Goal: Task Accomplishment & Management: Manage account settings

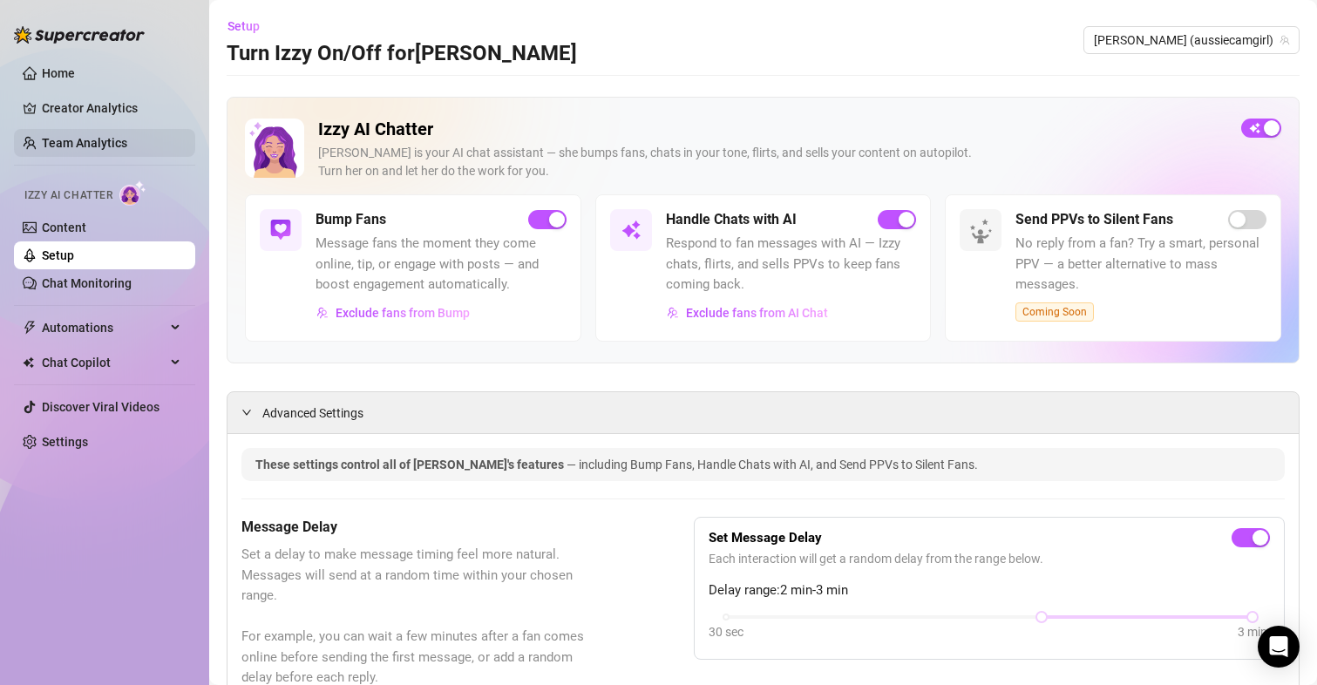
scroll to position [1220, 0]
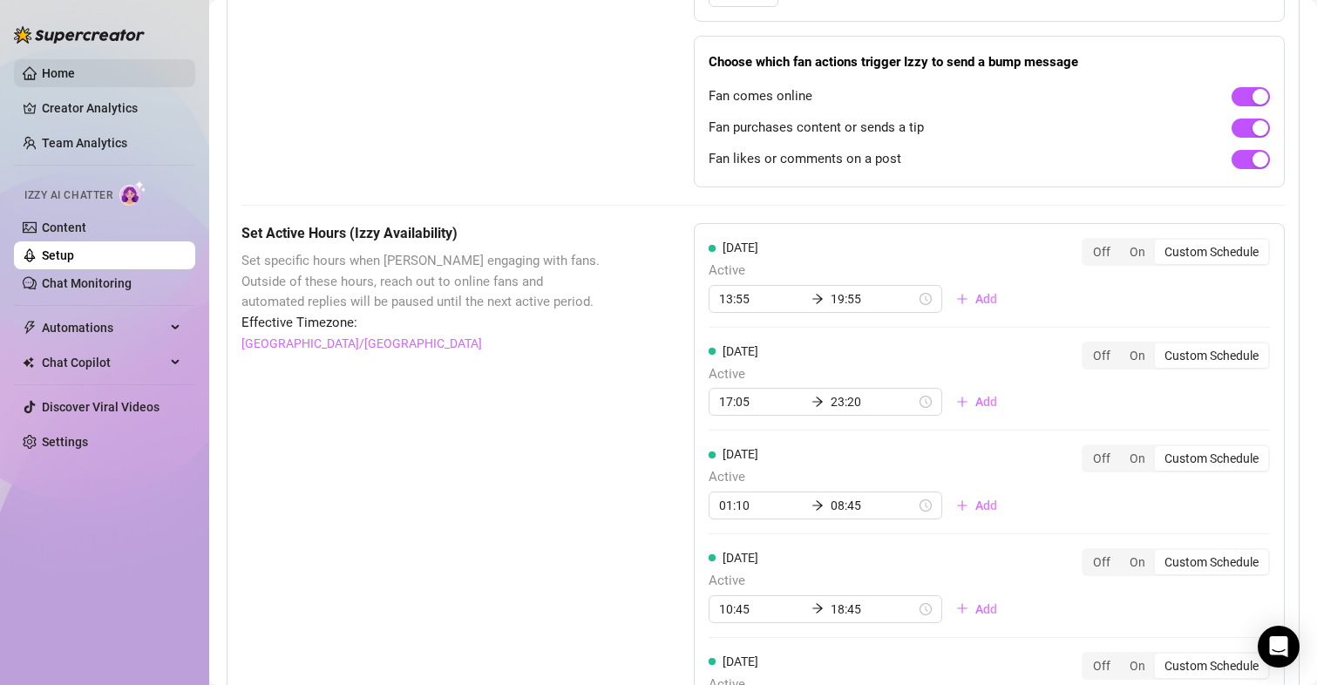
click at [57, 69] on link "Home" at bounding box center [58, 73] width 33 height 14
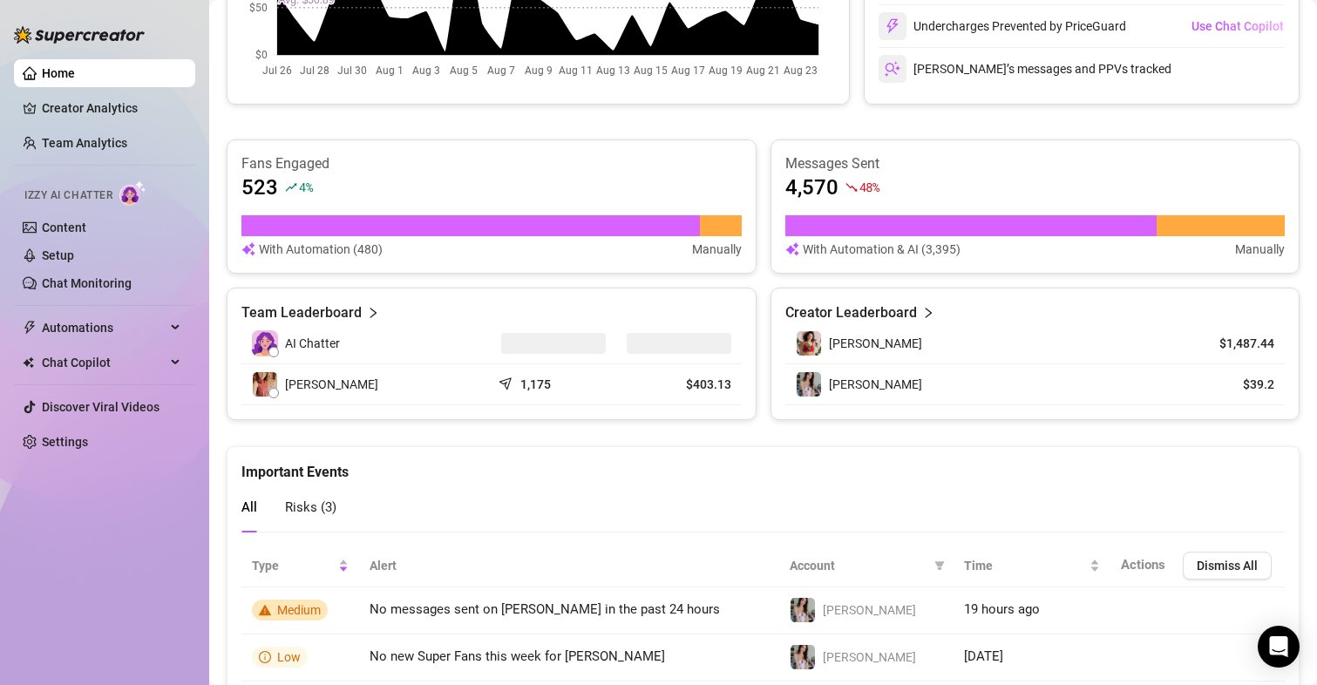
scroll to position [623, 0]
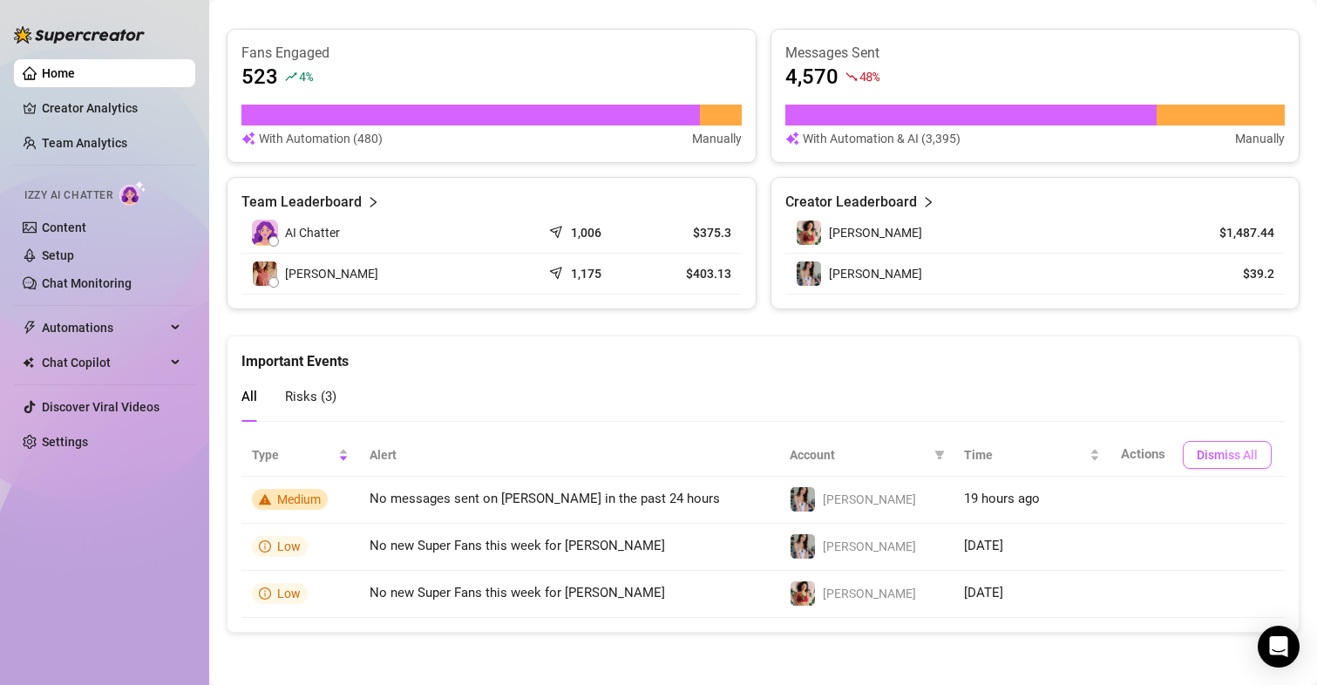
click at [1215, 453] on span "Dismiss All" at bounding box center [1227, 455] width 61 height 14
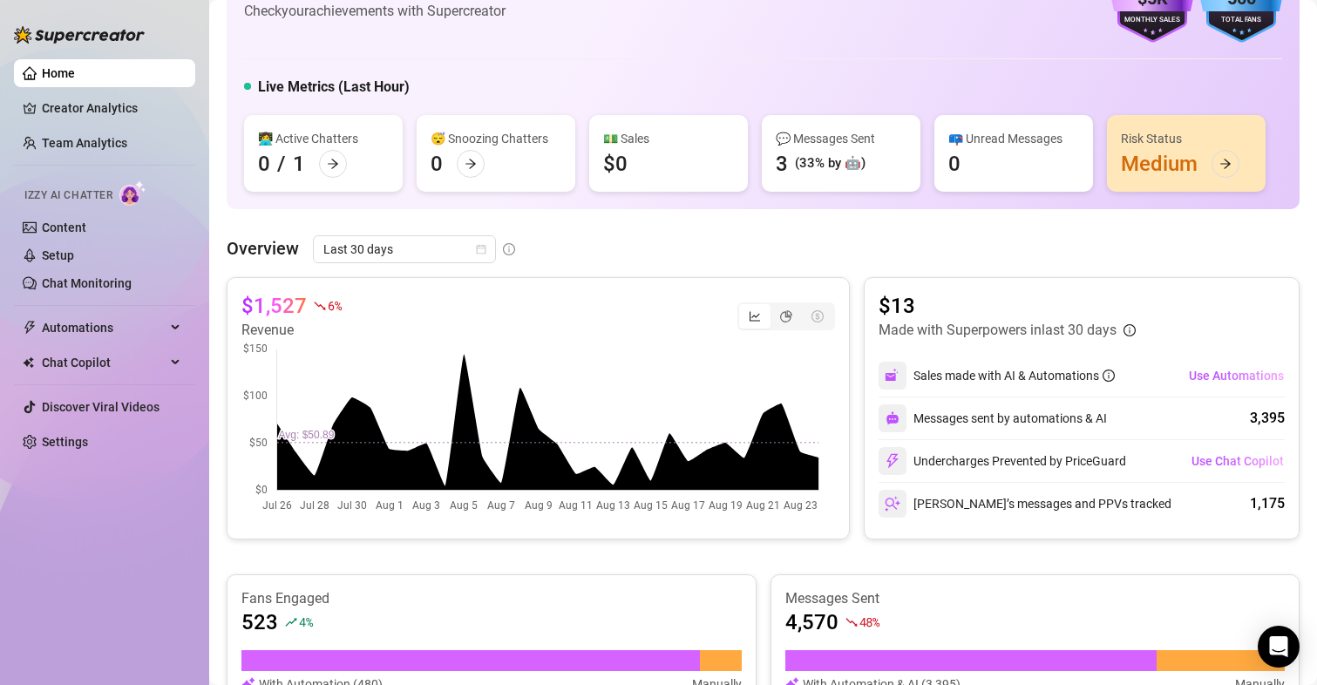
scroll to position [87, 0]
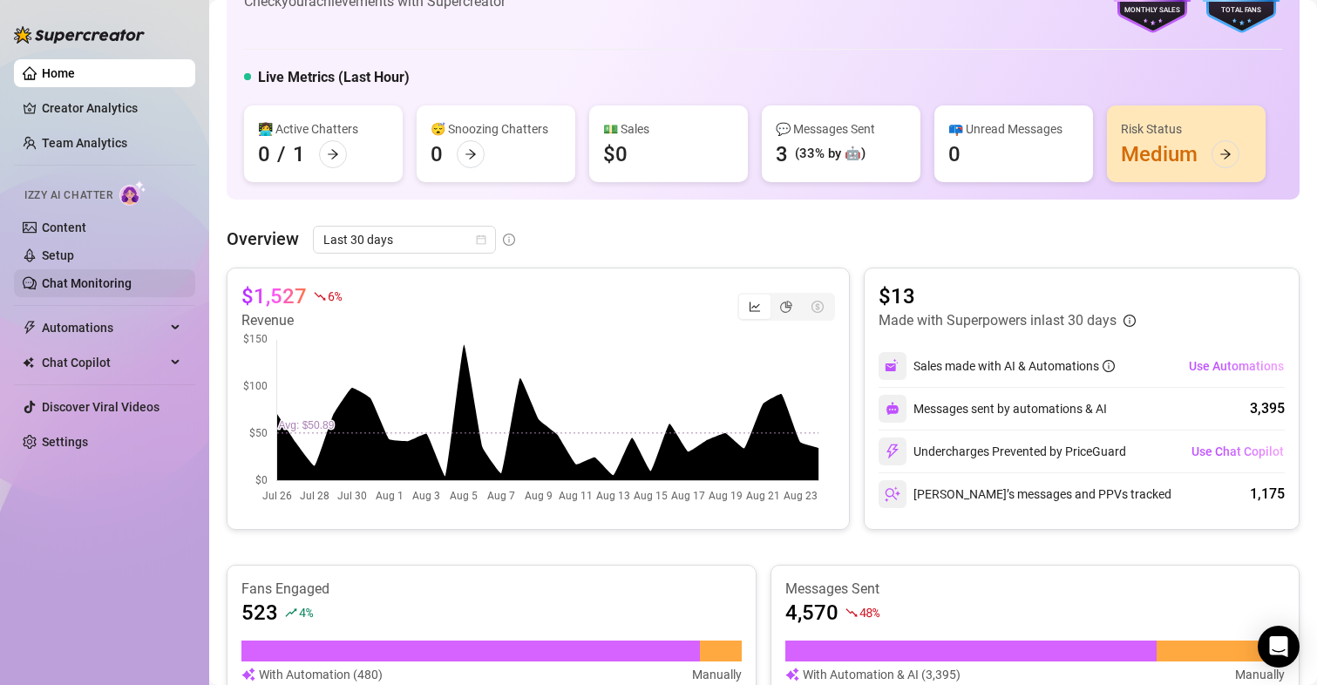
click at [72, 290] on link "Chat Monitoring" at bounding box center [87, 283] width 90 height 14
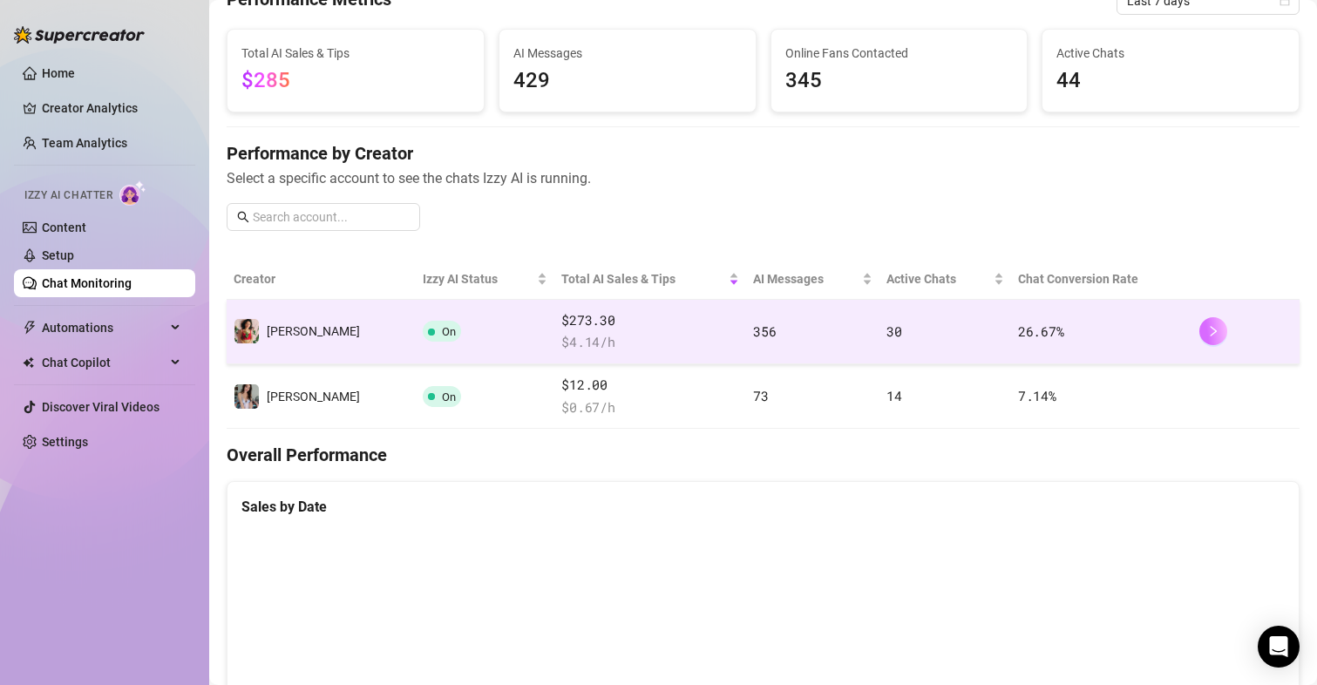
click at [1199, 324] on button "button" at bounding box center [1213, 331] width 28 height 28
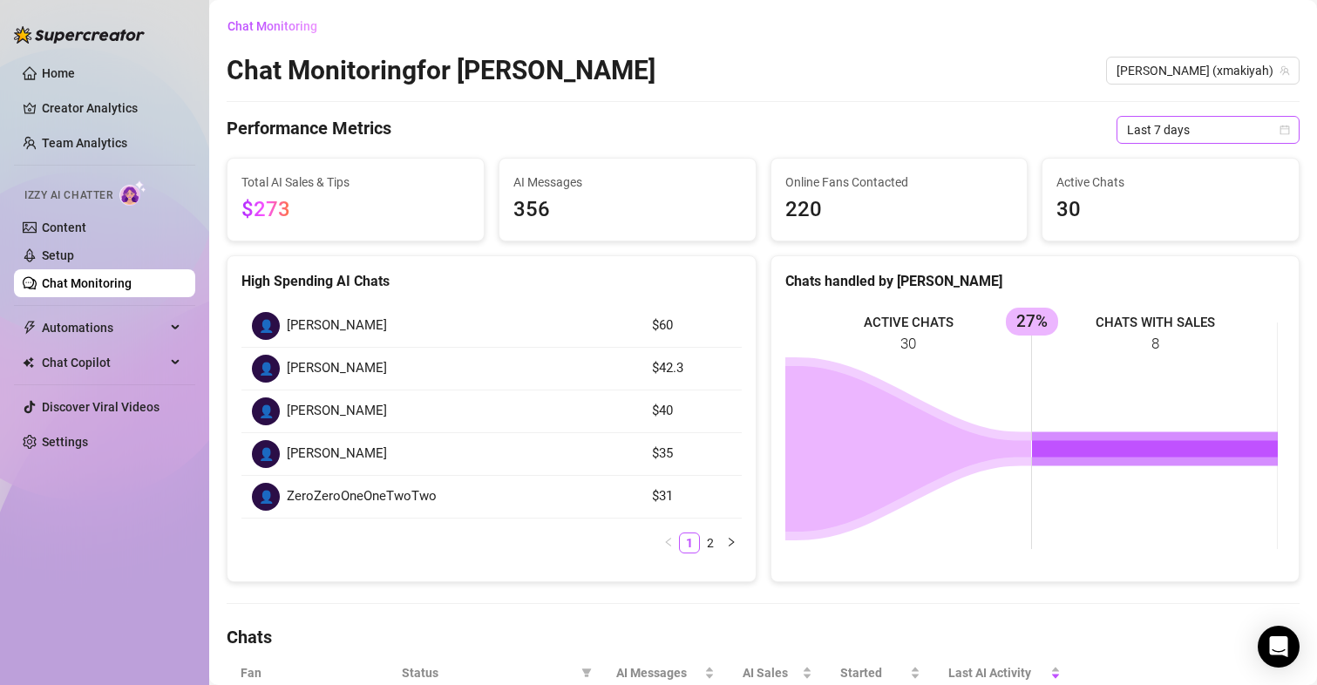
click at [1279, 125] on icon "calendar" at bounding box center [1284, 130] width 10 height 10
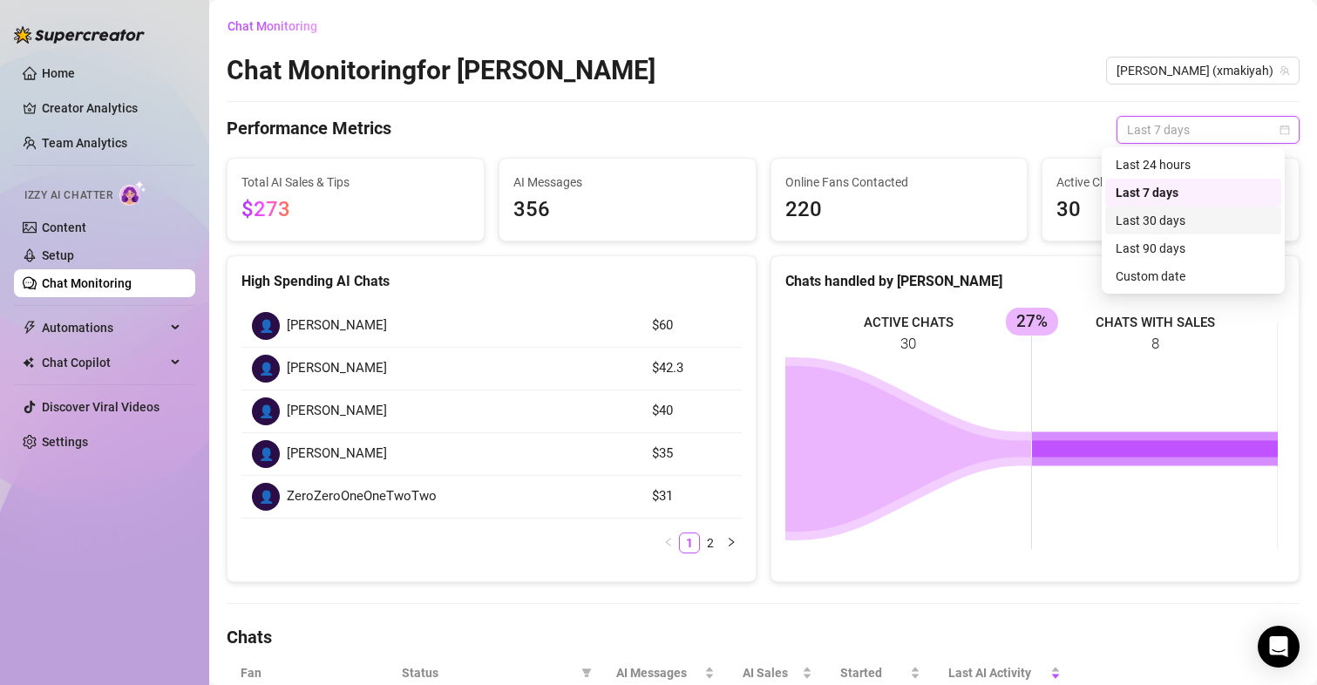
click at [1168, 215] on div "Last 30 days" at bounding box center [1193, 220] width 155 height 19
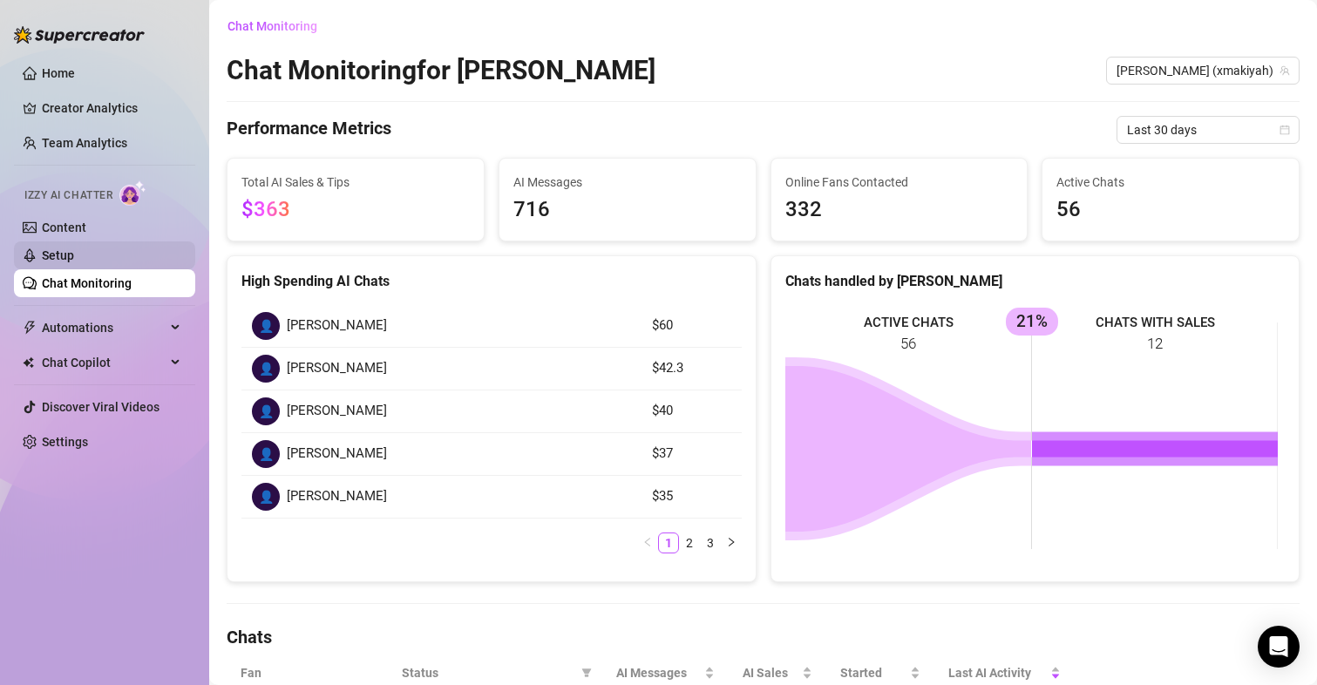
click at [52, 255] on link "Setup" at bounding box center [58, 255] width 32 height 14
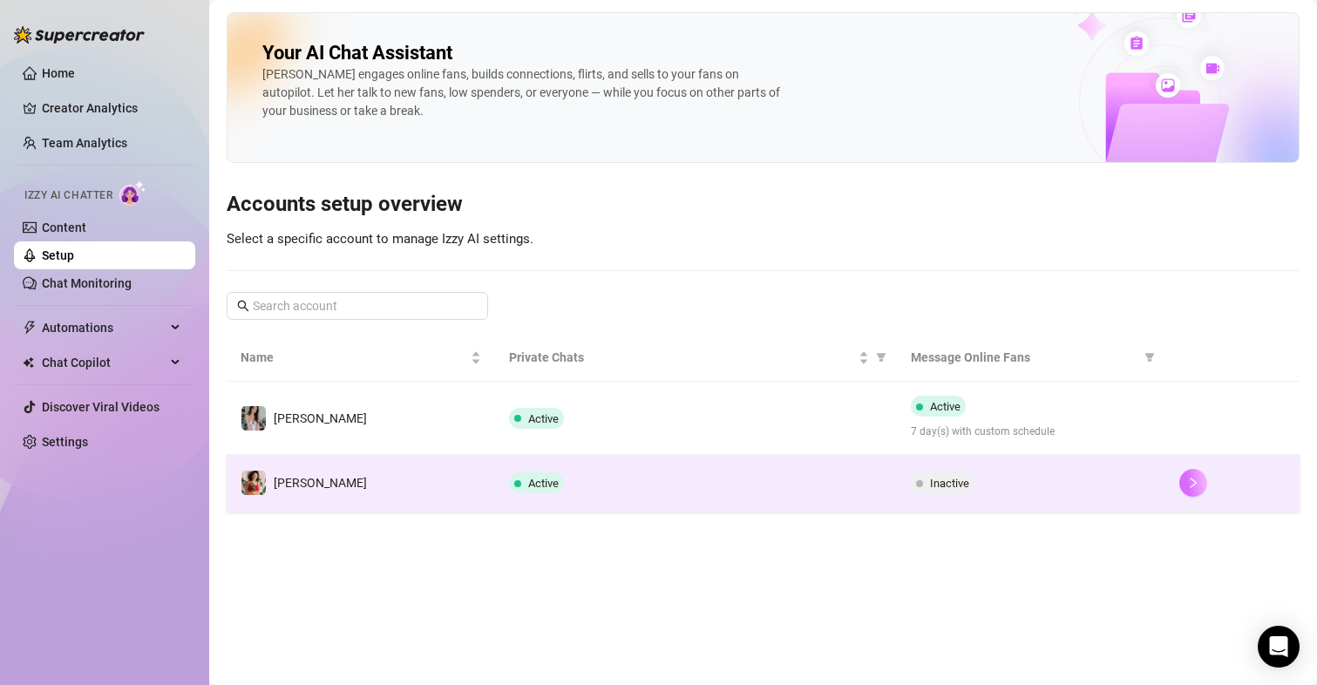
click at [1198, 476] on button "button" at bounding box center [1193, 483] width 28 height 28
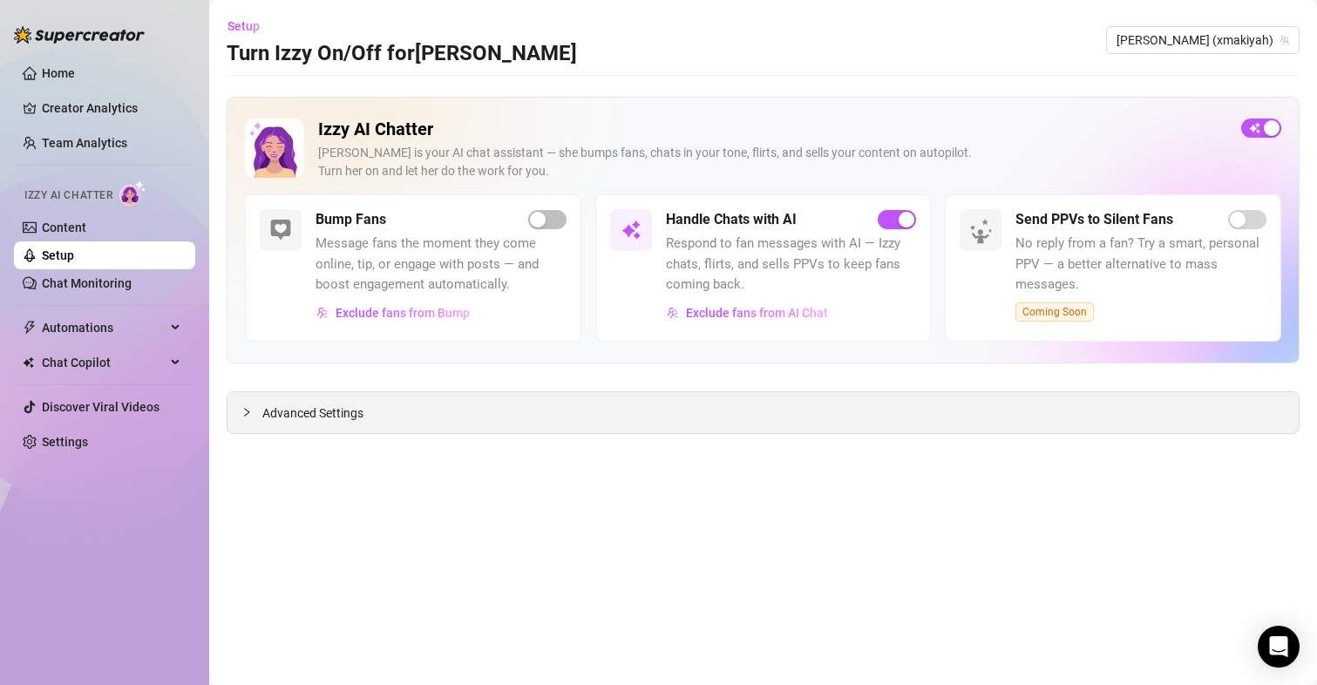
click at [333, 417] on span "Advanced Settings" at bounding box center [312, 413] width 101 height 19
